Goal: Check status: Check status

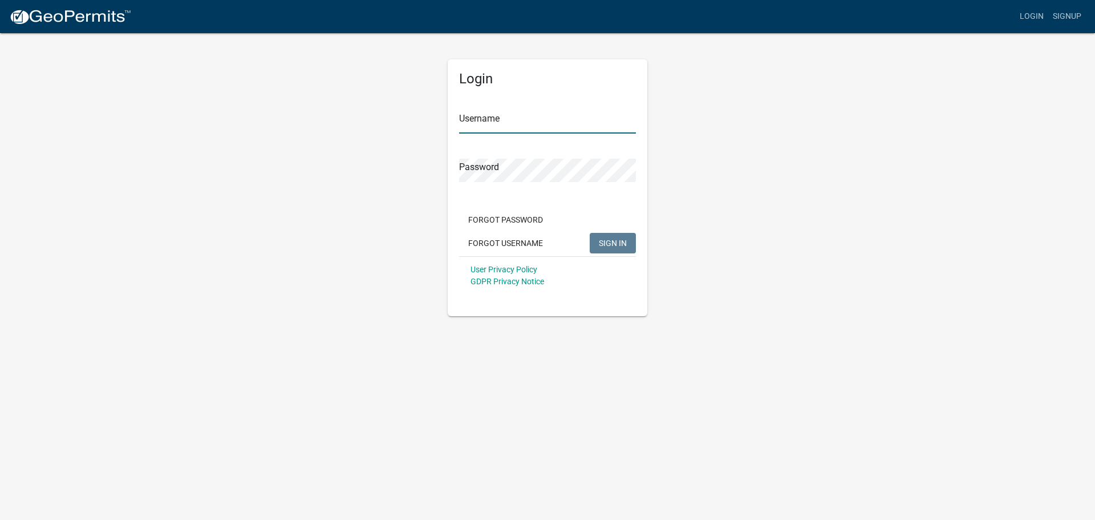
click at [495, 123] on input "Username" at bounding box center [547, 121] width 177 height 23
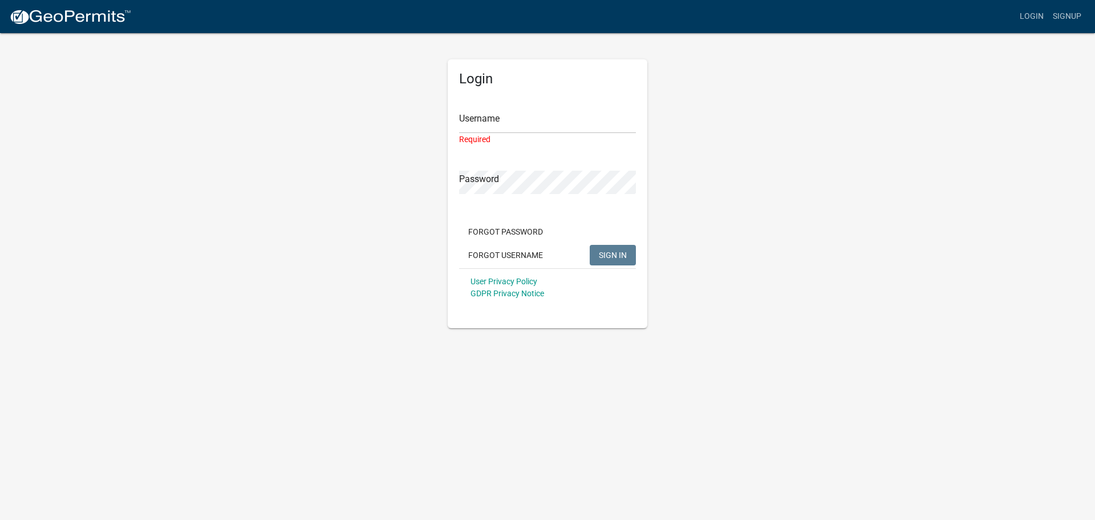
click at [314, 167] on div "Login Username Required Password Forgot Password Forgot Username SIGN IN User P…" at bounding box center [547, 180] width 650 height 296
click at [503, 118] on input "Username" at bounding box center [547, 121] width 177 height 23
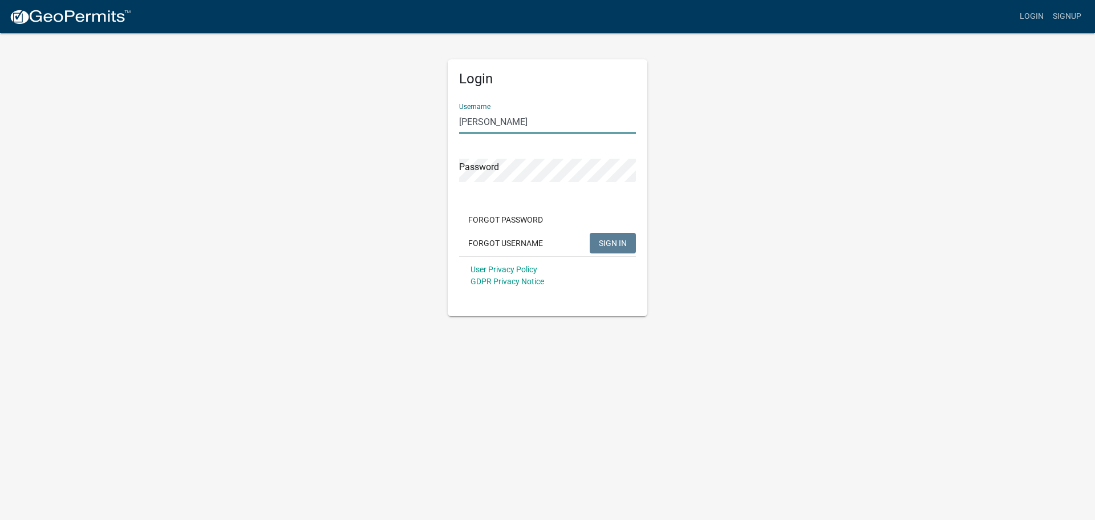
type input "[PERSON_NAME]"
click at [590, 233] on button "SIGN IN" at bounding box center [613, 243] width 46 height 21
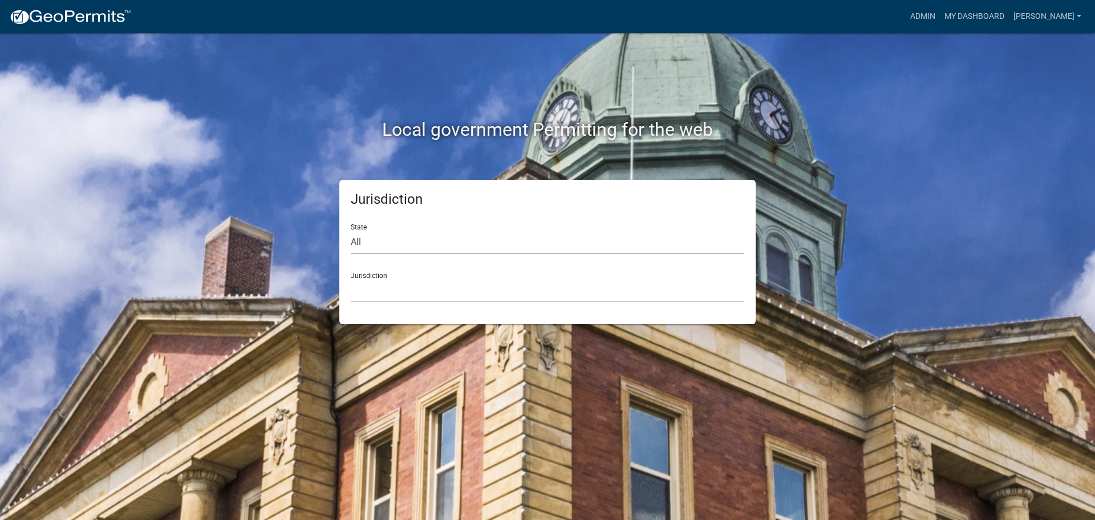
click at [386, 244] on select "All [US_STATE] [US_STATE] [US_STATE] [US_STATE] [US_STATE] [US_STATE] [US_STATE…" at bounding box center [548, 241] width 394 height 23
select select "[US_STATE]"
click at [351, 230] on select "All [US_STATE] [US_STATE] [US_STATE] [US_STATE] [US_STATE] [US_STATE] [US_STATE…" at bounding box center [548, 241] width 394 height 23
click at [395, 283] on select "[GEOGRAPHIC_DATA], [US_STATE] [GEOGRAPHIC_DATA], [US_STATE] [GEOGRAPHIC_DATA], …" at bounding box center [548, 290] width 394 height 23
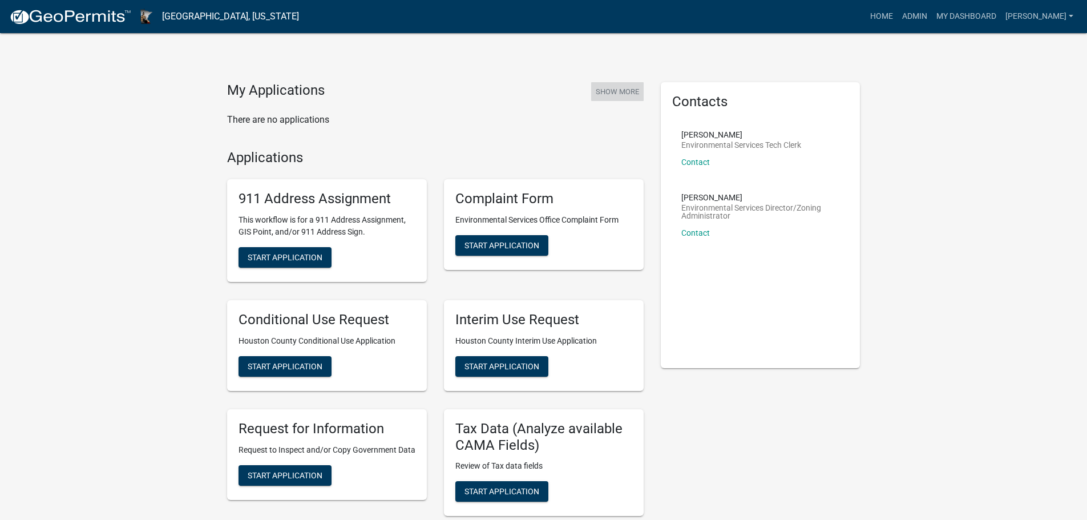
click at [622, 90] on button "Show More" at bounding box center [617, 91] width 52 height 19
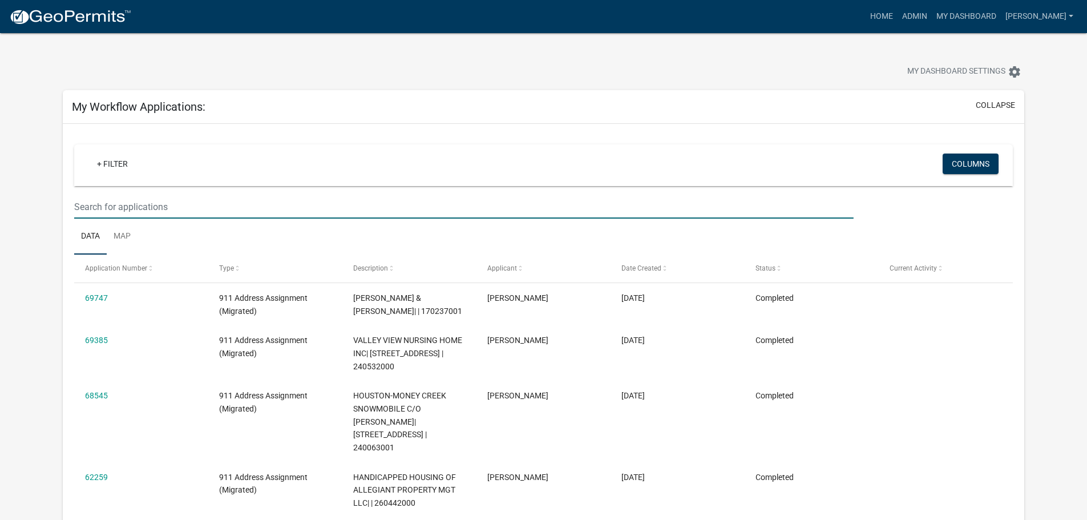
click at [128, 208] on input "text" at bounding box center [463, 206] width 779 height 23
click at [153, 205] on input "text" at bounding box center [463, 206] width 779 height 23
paste input "489921"
type input "489921"
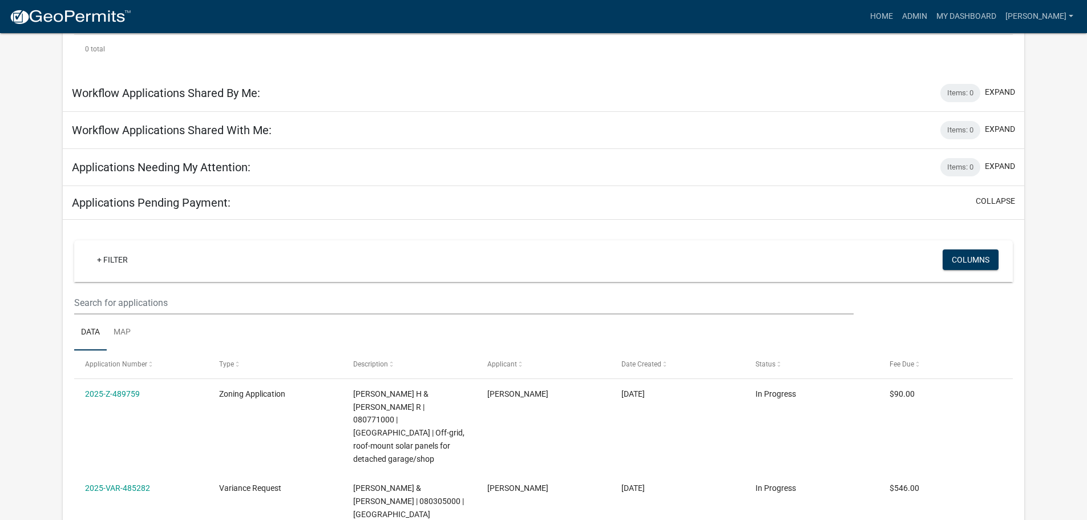
scroll to position [381, 0]
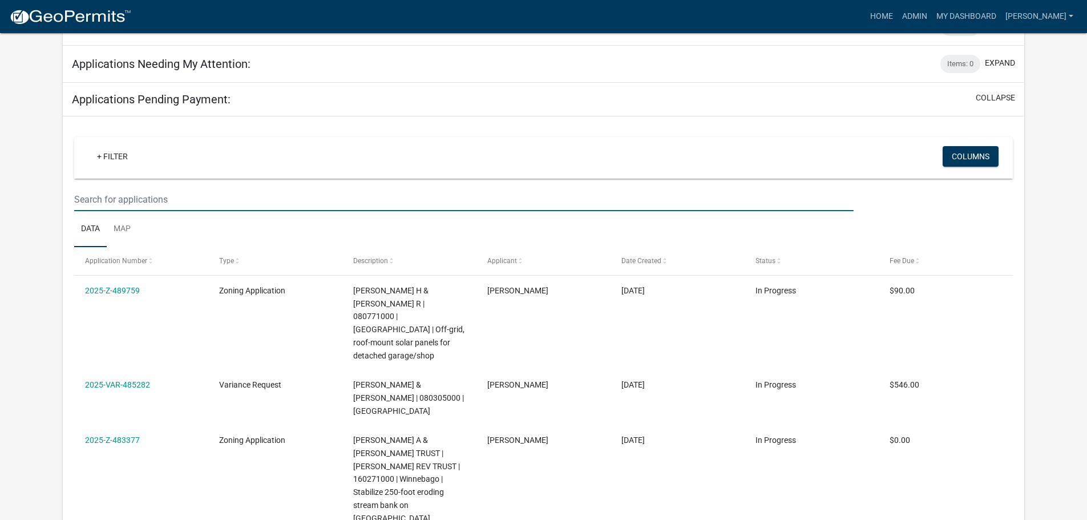
click at [139, 202] on input "text" at bounding box center [463, 199] width 779 height 23
paste input "489921"
type input "489921"
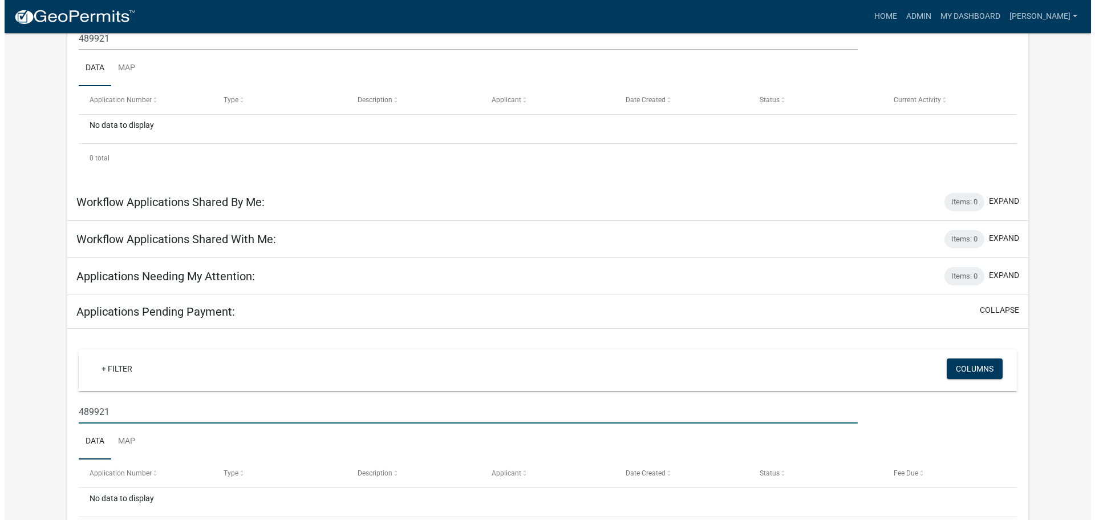
scroll to position [0, 0]
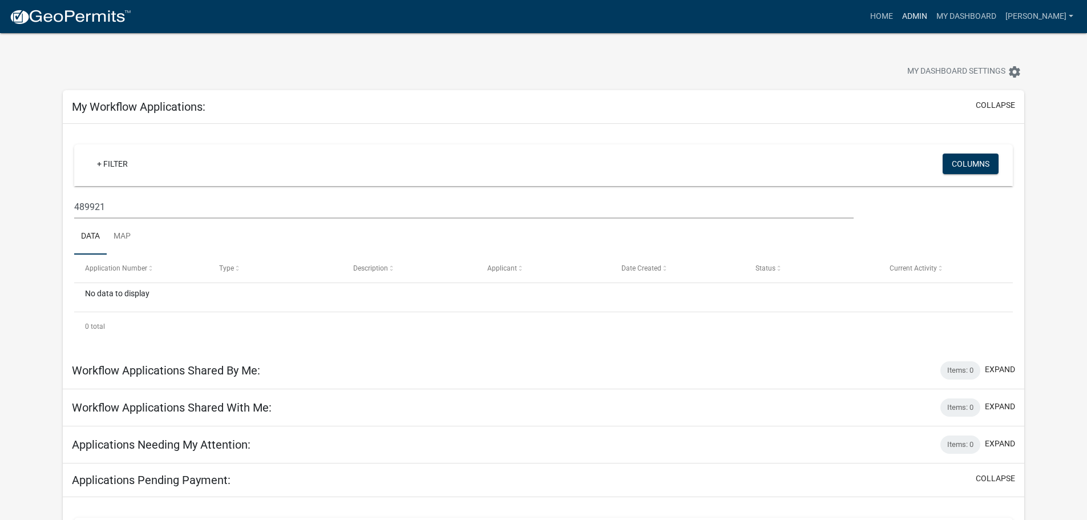
click at [923, 20] on link "Admin" at bounding box center [914, 17] width 34 height 22
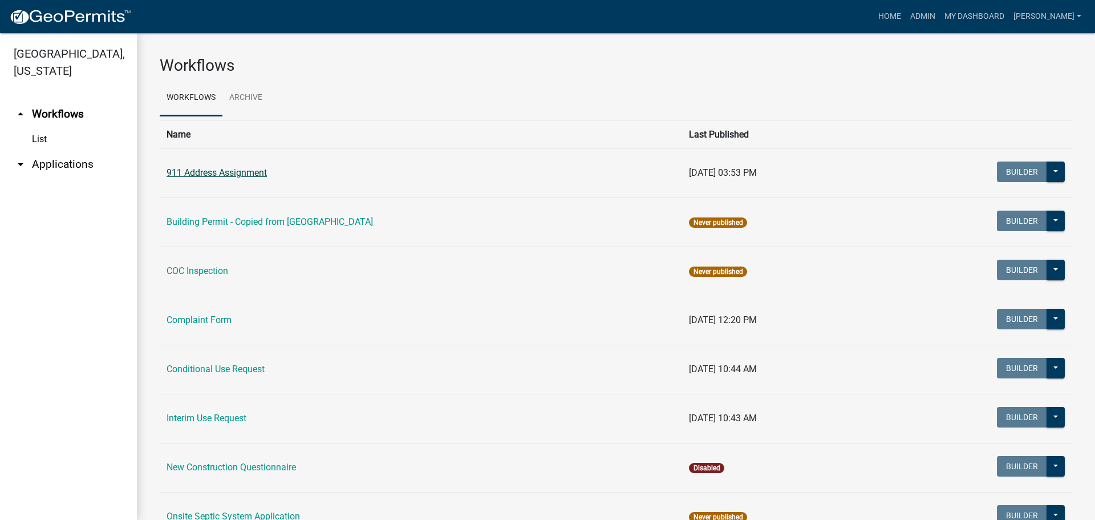
click at [219, 172] on link "911 Address Assignment" at bounding box center [217, 172] width 100 height 11
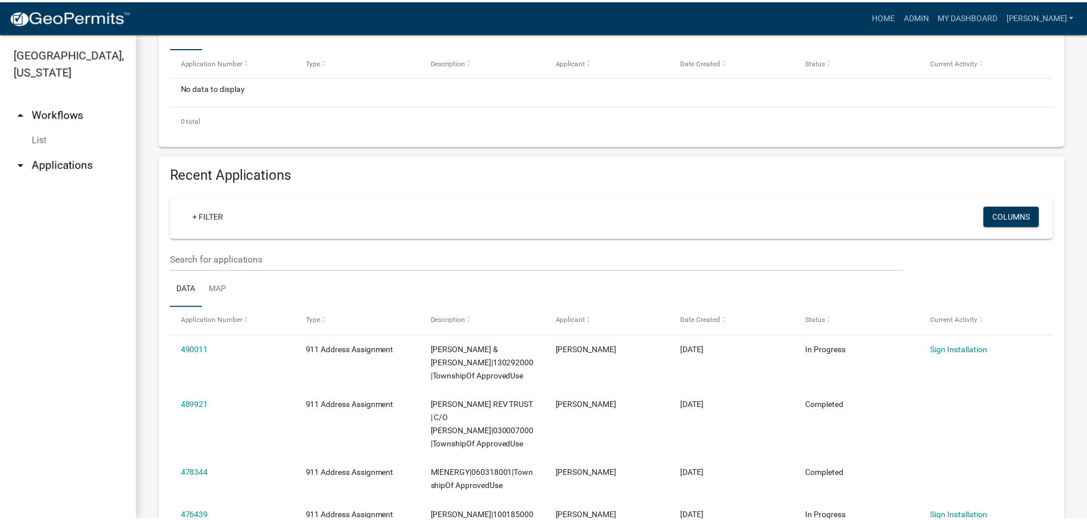
scroll to position [304, 0]
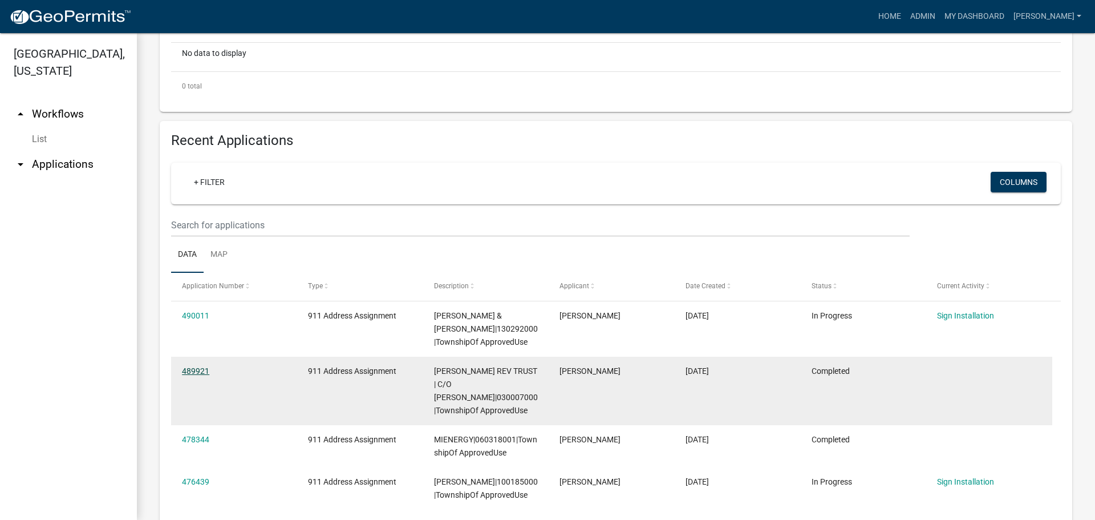
click at [203, 369] on link "489921" at bounding box center [195, 370] width 27 height 9
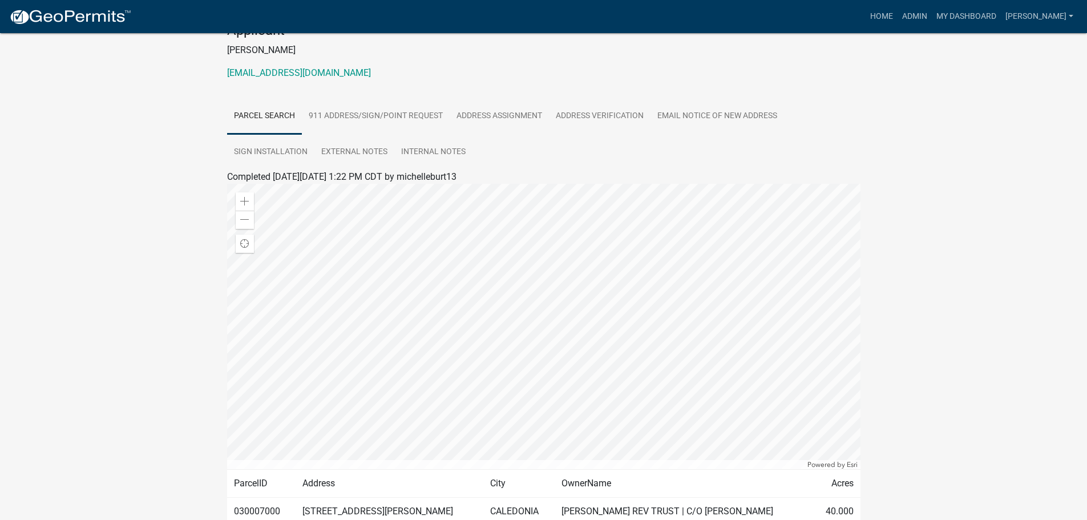
scroll to position [52, 0]
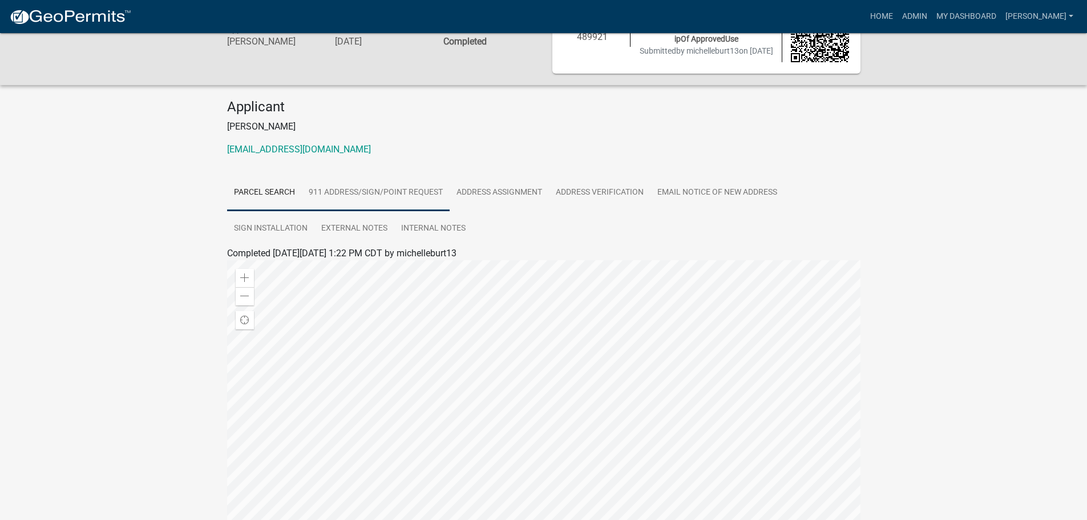
click at [388, 204] on link "911 Address/Sign/Point Request" at bounding box center [376, 193] width 148 height 37
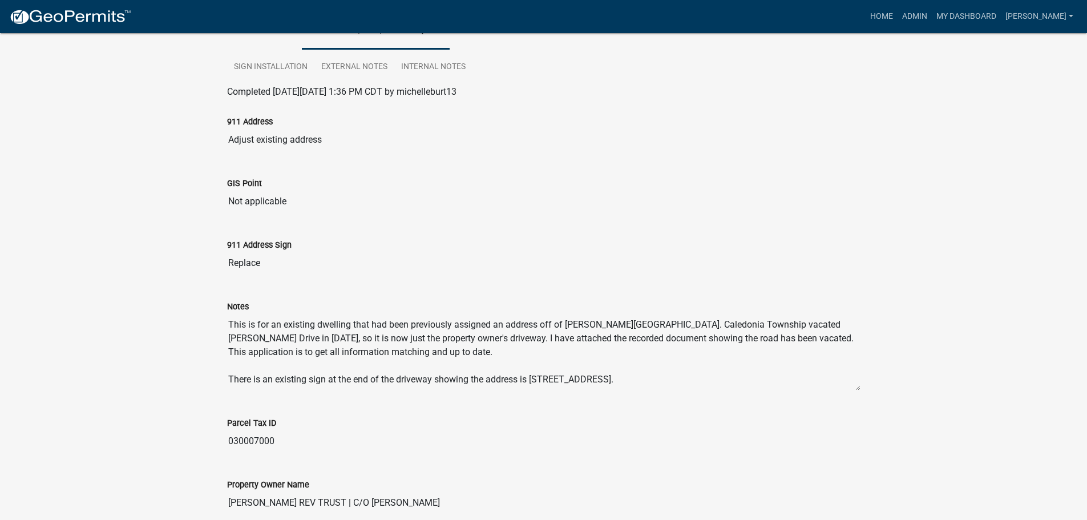
scroll to position [0, 0]
